Goal: Task Accomplishment & Management: Use online tool/utility

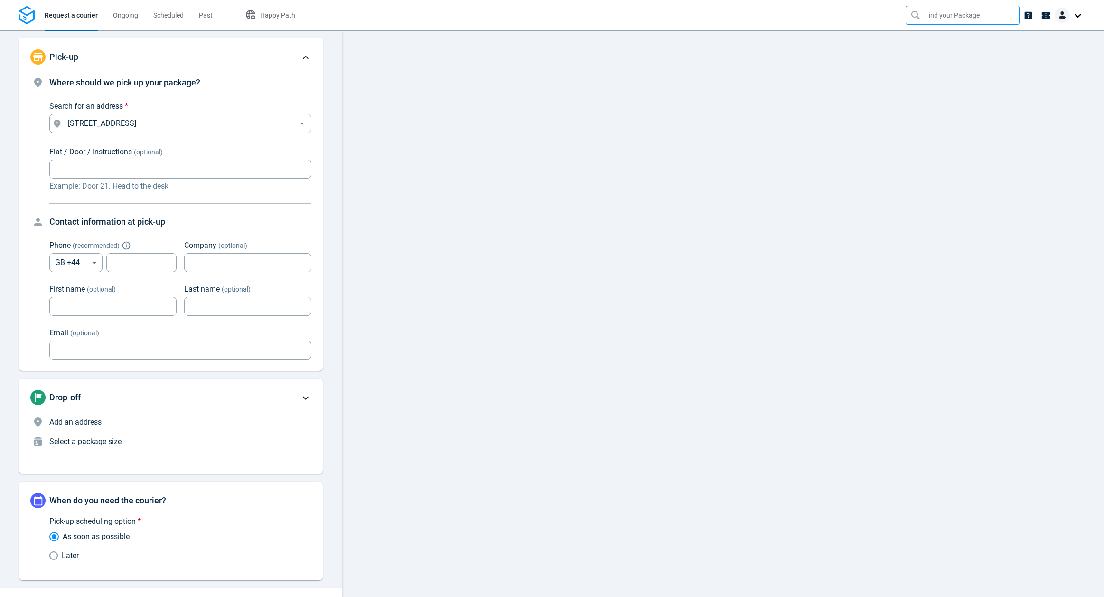
click at [950, 16] on input "text" at bounding box center [963, 15] width 77 height 18
type input "hola"
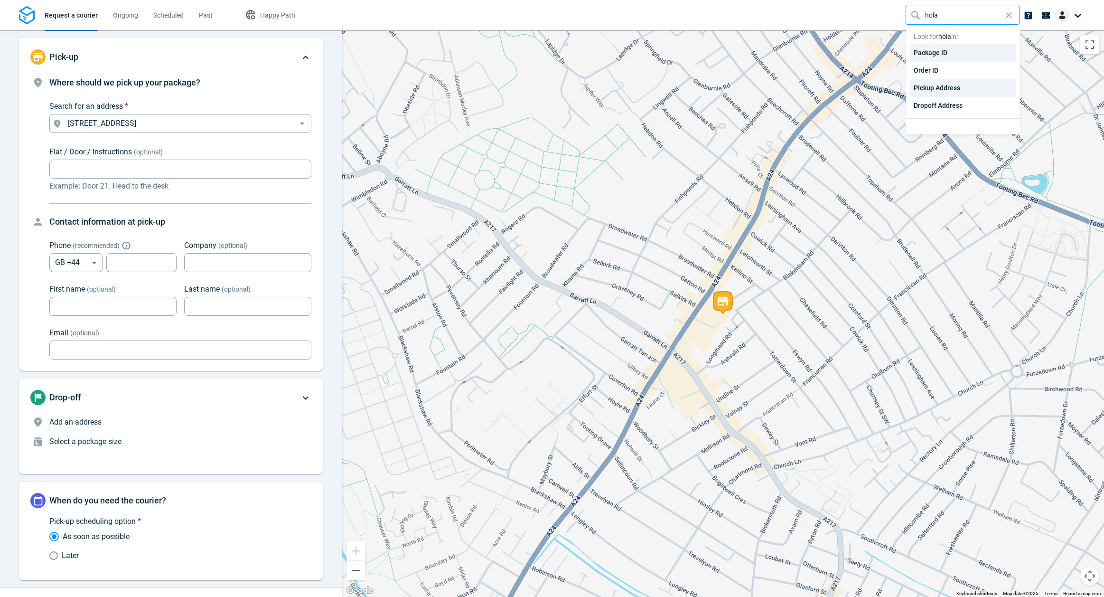
click at [930, 85] on div "Pickup Address" at bounding box center [963, 88] width 106 height 18
